Goal: Task Accomplishment & Management: Complete application form

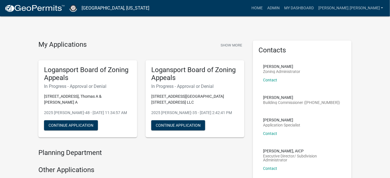
click at [49, 29] on div "My Applications Show More Logansport Board of Zoning Appeals In Progress - Appr…" at bounding box center [195, 179] width 390 height 359
click at [282, 7] on link "Admin" at bounding box center [273, 8] width 17 height 11
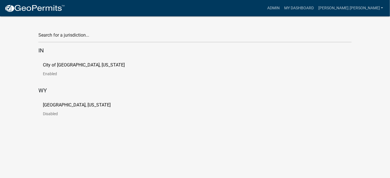
click at [56, 72] on p "Enabled" at bounding box center [88, 74] width 91 height 4
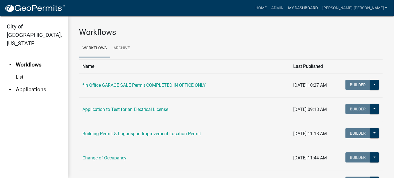
click at [320, 11] on link "My Dashboard" at bounding box center [303, 8] width 34 height 11
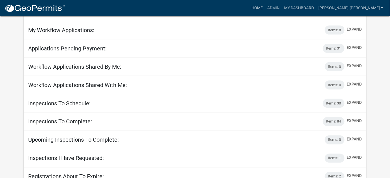
scroll to position [256, 0]
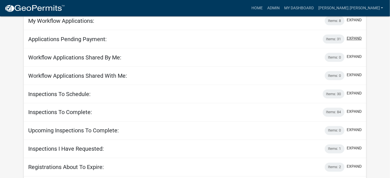
click at [360, 41] on button "expand" at bounding box center [354, 39] width 15 height 6
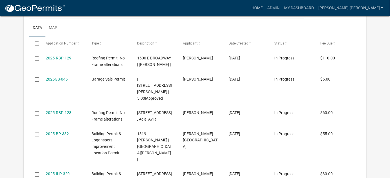
scroll to position [333, 0]
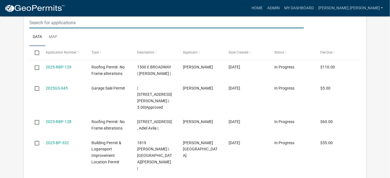
click at [91, 28] on input "text" at bounding box center [166, 23] width 275 height 12
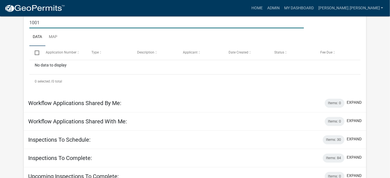
type input "1001 W"
drag, startPoint x: 63, startPoint y: 33, endPoint x: 5, endPoint y: 32, distance: 58.1
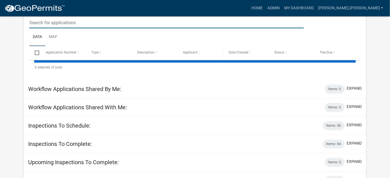
select select "1: 25"
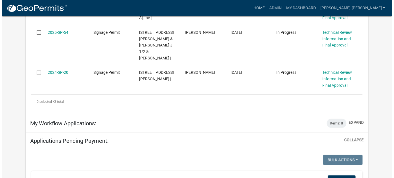
scroll to position [0, 0]
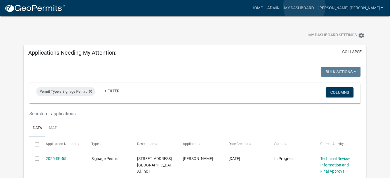
click at [282, 6] on link "Admin" at bounding box center [273, 8] width 17 height 11
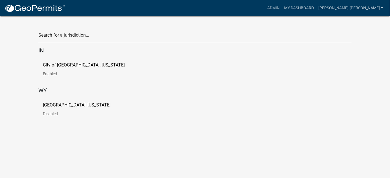
click at [61, 61] on div "City of [GEOGRAPHIC_DATA], [US_STATE] Enabled" at bounding box center [194, 71] width 313 height 27
click at [56, 70] on link "City of [GEOGRAPHIC_DATA], [US_STATE] Enabled" at bounding box center [88, 71] width 91 height 17
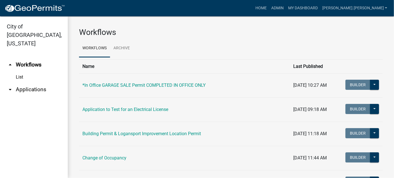
click at [21, 83] on link "arrow_drop_down Applications" at bounding box center [34, 90] width 68 height 14
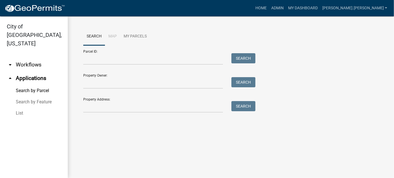
click at [19, 108] on link "List" at bounding box center [34, 113] width 68 height 11
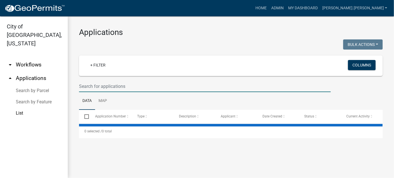
click at [117, 88] on input "text" at bounding box center [205, 87] width 252 height 12
select select "3: 100"
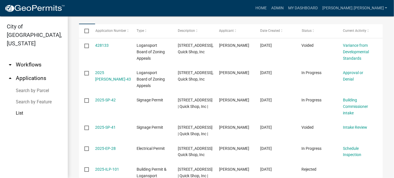
scroll to position [77, 0]
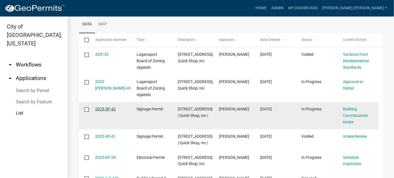
type input "1001"
click at [106, 111] on link "2025-SP-42" at bounding box center [105, 109] width 21 height 5
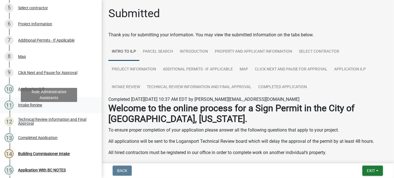
scroll to position [77, 0]
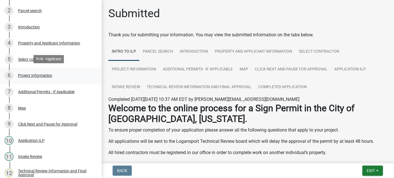
click at [38, 74] on div "Project Information" at bounding box center [35, 76] width 34 height 4
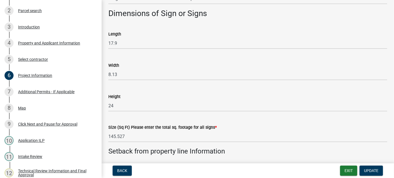
scroll to position [385, 0]
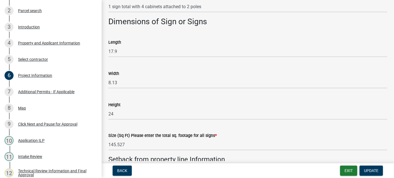
click at [344, 39] on div "Length" at bounding box center [247, 42] width 279 height 7
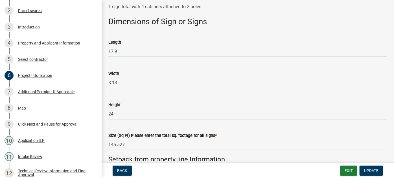
drag, startPoint x: 118, startPoint y: 54, endPoint x: 98, endPoint y: 49, distance: 20.8
click at [98, 49] on div "Signage Permit 2025-SP-42 View Summary Notes 1 Intro to ILP 2 Parcel search 3 I…" at bounding box center [197, 89] width 394 height 178
type input "10"
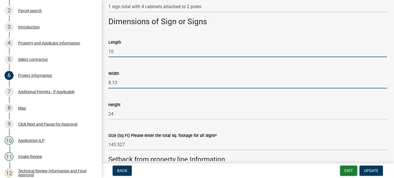
click at [120, 82] on input "8.13" at bounding box center [247, 83] width 279 height 12
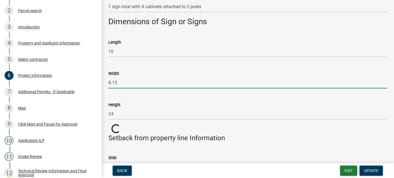
drag, startPoint x: 120, startPoint y: 82, endPoint x: 101, endPoint y: 83, distance: 19.0
click at [101, 83] on div "Signage Permit 2025-SP-42 View Summary Notes 1 Intro to ILP 2 Parcel search 3 I…" at bounding box center [197, 89] width 394 height 178
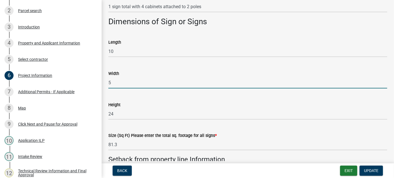
type input "5"
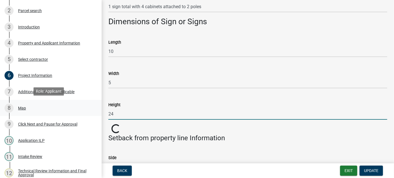
drag, startPoint x: 120, startPoint y: 114, endPoint x: 97, endPoint y: 115, distance: 22.6
click at [97, 115] on div "Signage Permit 2025-SP-42 View Summary Notes 1 Intro to ILP 2 Parcel search 3 I…" at bounding box center [197, 89] width 394 height 178
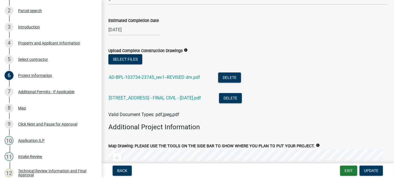
scroll to position [667, 0]
type input "15"
click at [126, 58] on button "Select files" at bounding box center [125, 59] width 34 height 10
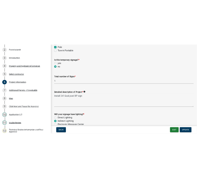
scroll to position [154, 0]
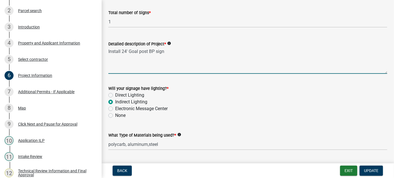
click at [127, 52] on textarea "Install 24' Goal post BP sign" at bounding box center [247, 60] width 279 height 27
drag, startPoint x: 122, startPoint y: 51, endPoint x: 138, endPoint y: 51, distance: 16.1
click at [138, 51] on textarea "Install 24' Goal post BP sign" at bounding box center [247, 60] width 279 height 27
click at [170, 52] on textarea "Install 15' post BP sign" at bounding box center [247, 60] width 279 height 27
type textarea "Install 15' post BP sign and 2 wall signs"
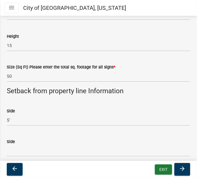
scroll to position [482, 0]
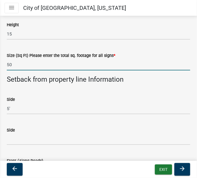
click at [13, 65] on input "50" at bounding box center [98, 65] width 183 height 12
drag, startPoint x: 13, startPoint y: 64, endPoint x: 6, endPoint y: 67, distance: 7.5
click at [6, 67] on div "Size (Sq Ft) Please enter the total sq. footage for all signs * 50" at bounding box center [99, 57] width 192 height 26
type input "101"
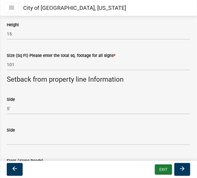
click at [30, 92] on div "Side 5'" at bounding box center [98, 101] width 183 height 26
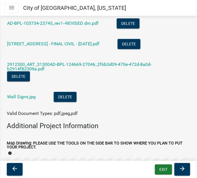
scroll to position [738, 0]
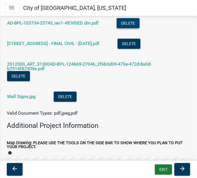
drag, startPoint x: 130, startPoint y: 22, endPoint x: 96, endPoint y: 31, distance: 34.6
click at [96, 31] on li "AD-BPL-103734-23745_rev1--REVISED dm.pdf Delete" at bounding box center [98, 24] width 183 height 21
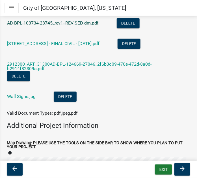
drag, startPoint x: 58, startPoint y: 23, endPoint x: 41, endPoint y: 25, distance: 17.0
click at [41, 25] on link "AD-BPL-103734-23745_rev1--REVISED dm.pdf" at bounding box center [52, 22] width 91 height 5
click at [72, 23] on link "AD-BPL-103734-23745_rev1--REVISED dm.pdf" at bounding box center [52, 22] width 91 height 5
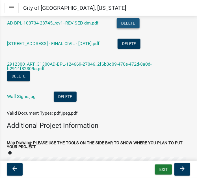
click at [129, 25] on button "Delete" at bounding box center [128, 23] width 23 height 10
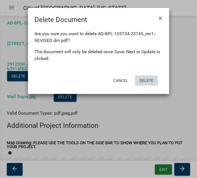
click at [148, 81] on button "Delete" at bounding box center [146, 81] width 23 height 10
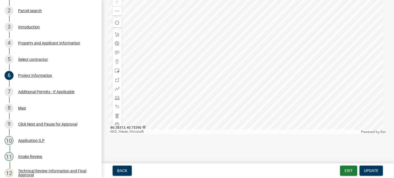
scroll to position [843, 0]
click at [115, 15] on div "Zoom out" at bounding box center [117, 10] width 9 height 9
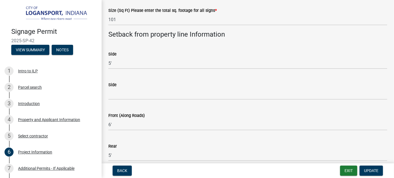
scroll to position [356, 0]
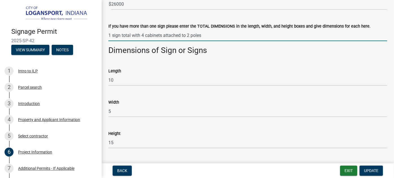
click at [203, 36] on input "1 sign total with 4 cabinets attached to 2 poles" at bounding box center [247, 36] width 279 height 12
drag, startPoint x: 203, startPoint y: 36, endPoint x: 185, endPoint y: 34, distance: 17.5
click at [185, 34] on input "1 sign total with 4 cabinets attached to 2 poles" at bounding box center [247, 36] width 279 height 12
drag, startPoint x: 186, startPoint y: 34, endPoint x: 199, endPoint y: 34, distance: 13.0
click at [186, 34] on input "1 sign total with 4 cabinets attached to 2 poles" at bounding box center [247, 36] width 279 height 12
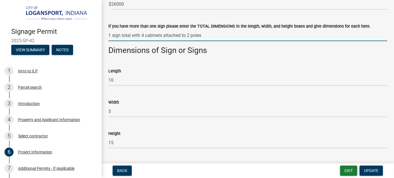
click at [194, 35] on input "1 sign total with 4 cabinets attached to 2 poles" at bounding box center [247, 36] width 279 height 12
drag, startPoint x: 131, startPoint y: 36, endPoint x: 162, endPoint y: 37, distance: 30.5
click at [162, 37] on input "1 sign total with 4 cabinets attached to 2 poles" at bounding box center [247, 36] width 279 height 12
click at [158, 35] on input "1 sign total attached to 2 poles" at bounding box center [247, 36] width 279 height 12
click at [172, 36] on input "1 sign total attached to 1 poles" at bounding box center [247, 36] width 279 height 12
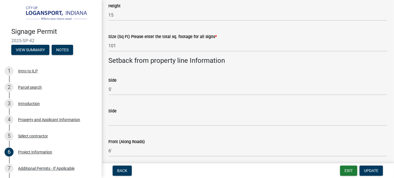
scroll to position [484, 0]
type input "1 sign total attached to 1 pole and 2 wall signs"
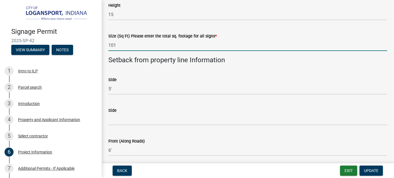
click at [138, 46] on input "101" at bounding box center [247, 46] width 279 height 12
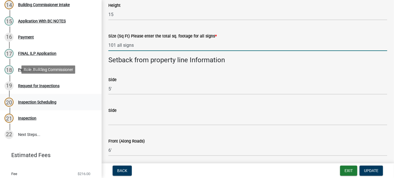
scroll to position [294, 0]
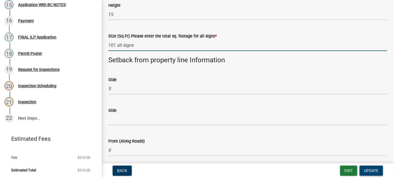
type input "101 all signs"
click at [371, 170] on span "Update" at bounding box center [371, 171] width 14 height 5
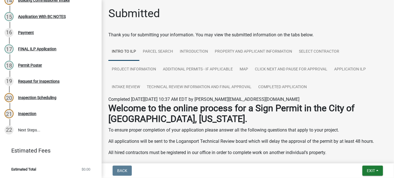
scroll to position [281, 0]
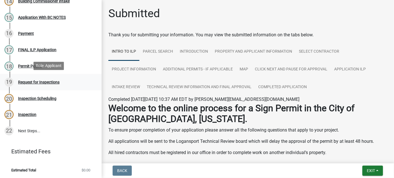
click at [85, 89] on link "19 Request for Inspections" at bounding box center [51, 82] width 102 height 16
click at [289, 87] on link "Completed Application" at bounding box center [282, 87] width 55 height 18
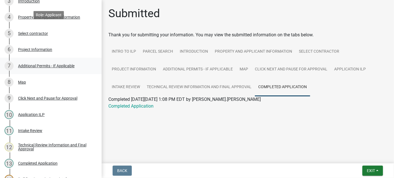
scroll to position [102, 0]
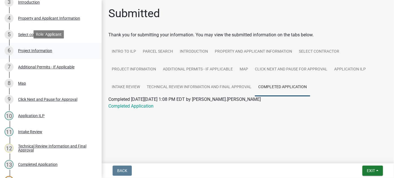
click at [46, 49] on div "Project Information" at bounding box center [35, 51] width 34 height 4
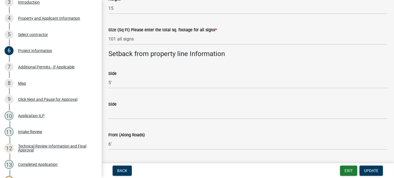
scroll to position [487, 0]
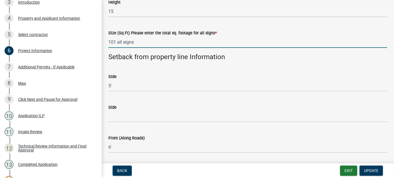
drag, startPoint x: 135, startPoint y: 43, endPoint x: 117, endPoint y: 44, distance: 18.1
click at [117, 44] on input "101 all signs" at bounding box center [247, 42] width 279 height 12
type input "101"
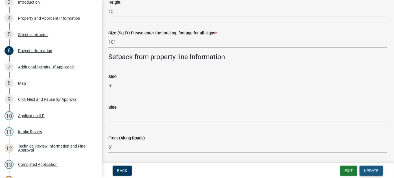
click at [374, 171] on span "Update" at bounding box center [371, 171] width 14 height 5
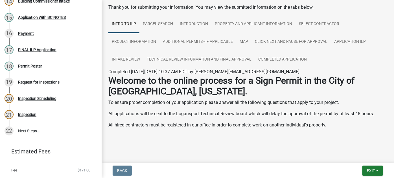
scroll to position [0, 0]
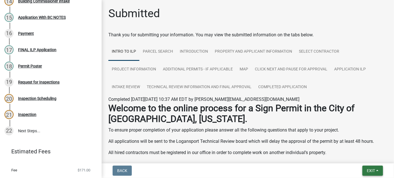
click at [377, 171] on button "Exit" at bounding box center [372, 171] width 21 height 10
click at [357, 157] on button "Save & Exit" at bounding box center [360, 157] width 45 height 14
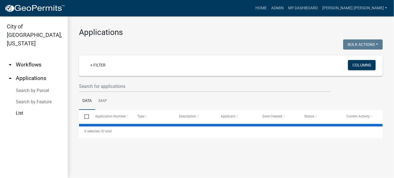
select select "3: 100"
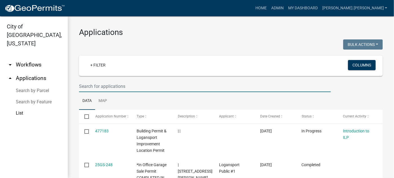
click at [157, 89] on input "text" at bounding box center [205, 87] width 252 height 12
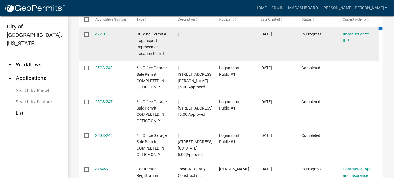
scroll to position [102, 0]
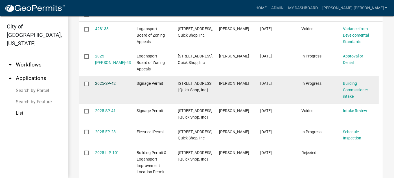
type input "1001"
click at [110, 86] on link "2025-SP-42" at bounding box center [105, 83] width 21 height 5
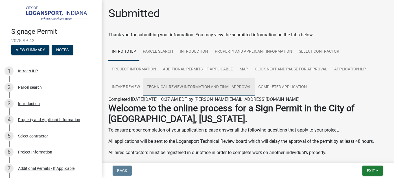
click at [170, 87] on link "Technical Review Information and Final Approval" at bounding box center [198, 87] width 111 height 18
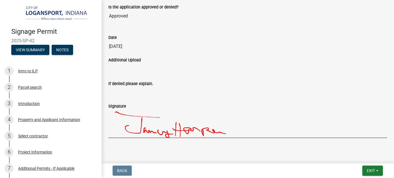
scroll to position [367, 0]
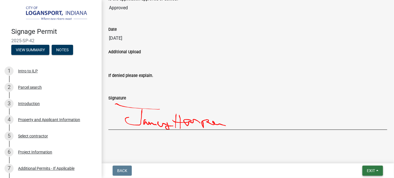
click at [381, 170] on button "Exit" at bounding box center [372, 171] width 21 height 10
click at [357, 156] on button "Save & Exit" at bounding box center [360, 157] width 45 height 14
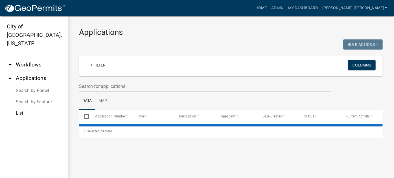
select select "3: 100"
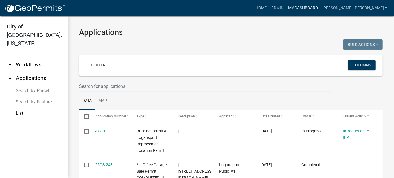
click at [320, 8] on link "My Dashboard" at bounding box center [303, 8] width 34 height 11
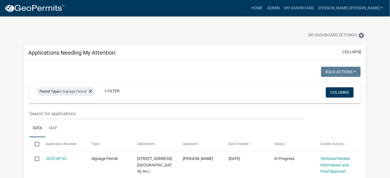
scroll to position [102, 0]
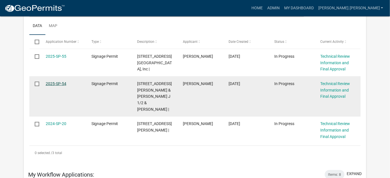
click at [54, 85] on link "2025-SP-54" at bounding box center [56, 84] width 21 height 5
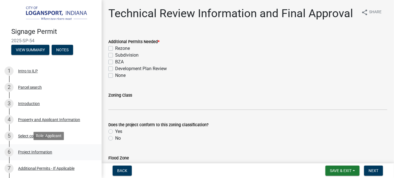
click at [38, 153] on div "Project Information" at bounding box center [35, 152] width 34 height 4
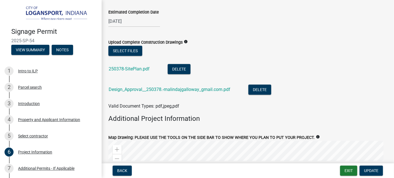
scroll to position [692, 0]
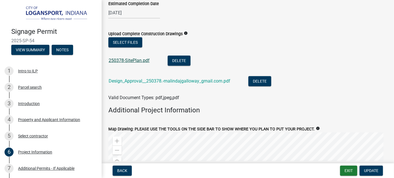
click at [134, 59] on link "250378-SitePlan.pdf" at bounding box center [129, 60] width 41 height 5
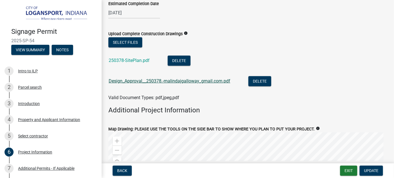
click at [142, 80] on link "Design_Approval__250378.-malindajgalloway_gmail.com.pdf" at bounding box center [170, 80] width 122 height 5
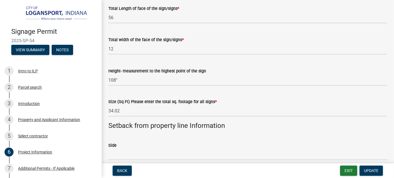
scroll to position [436, 0]
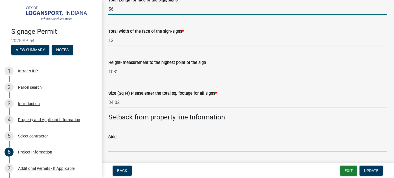
click at [133, 8] on input "56" at bounding box center [247, 9] width 279 height 12
click at [127, 10] on input "56" at bounding box center [247, 9] width 279 height 12
type input "56"
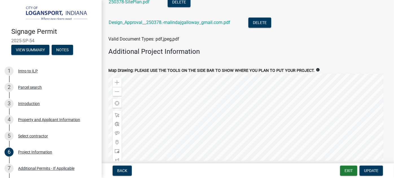
scroll to position [744, 0]
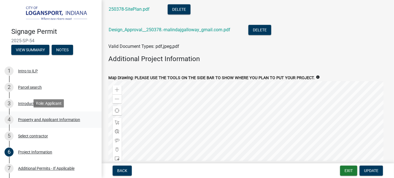
click at [33, 119] on div "Property and Applicant Information" at bounding box center [49, 120] width 62 height 4
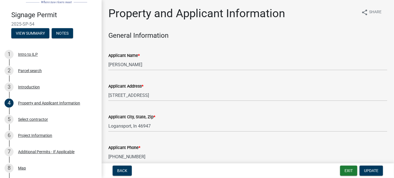
scroll to position [25, 0]
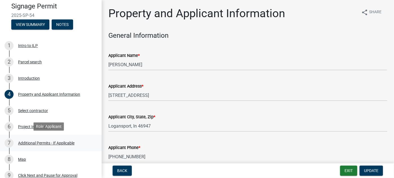
click at [38, 144] on div "Additional Permits - If Applicable" at bounding box center [46, 143] width 56 height 4
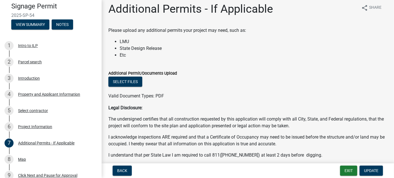
scroll to position [0, 0]
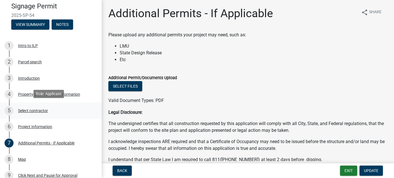
click at [32, 111] on div "Select contractor" at bounding box center [33, 111] width 30 height 4
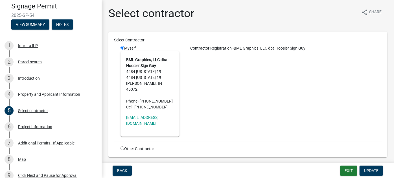
click at [139, 119] on address "[EMAIL_ADDRESS][DOMAIN_NAME]" at bounding box center [150, 121] width 48 height 12
click at [139, 117] on address "[EMAIL_ADDRESS][DOMAIN_NAME]" at bounding box center [150, 121] width 48 height 12
drag, startPoint x: 158, startPoint y: 113, endPoint x: 260, endPoint y: 79, distance: 107.7
click at [260, 79] on div "Contractor Registration - BML Graphics, LLC dba Hoosier Sign Guy" at bounding box center [285, 90] width 202 height 91
click at [210, 93] on div "Contractor Registration - BML Graphics, LLC dba Hoosier Sign Guy" at bounding box center [285, 90] width 202 height 91
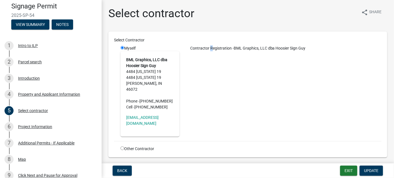
click at [210, 93] on div "Contractor Registration - BML Graphics, LLC dba Hoosier Sign Guy" at bounding box center [285, 90] width 202 height 91
drag, startPoint x: 147, startPoint y: 112, endPoint x: 140, endPoint y: 112, distance: 6.5
click at [140, 115] on link "[EMAIL_ADDRESS][DOMAIN_NAME]" at bounding box center [142, 120] width 32 height 10
click at [47, 93] on div "Property and Applicant Information" at bounding box center [49, 95] width 62 height 4
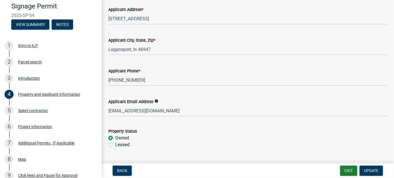
scroll to position [128, 0]
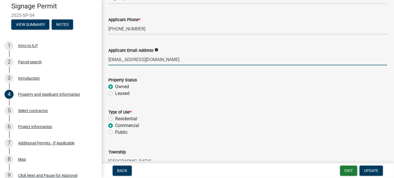
drag, startPoint x: 169, startPoint y: 61, endPoint x: 108, endPoint y: 61, distance: 60.7
click at [108, 61] on input "[EMAIL_ADDRESS][DOMAIN_NAME]" at bounding box center [247, 60] width 279 height 12
click at [61, 23] on button "Notes" at bounding box center [62, 24] width 21 height 10
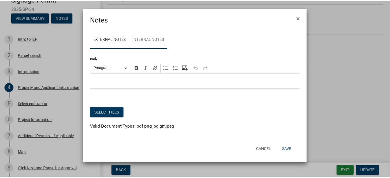
scroll to position [19, 0]
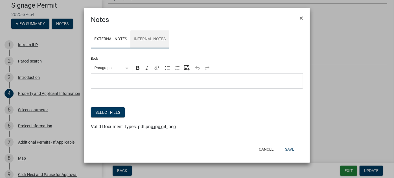
click at [150, 41] on link "Internal Notes" at bounding box center [149, 39] width 39 height 18
click at [96, 77] on div "Editor editing area: main. Press Alt+0 for help." at bounding box center [197, 81] width 212 height 16
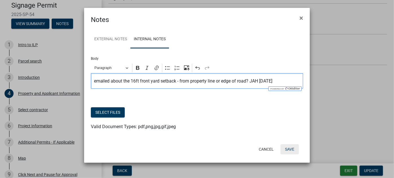
click at [291, 150] on button "Save" at bounding box center [289, 149] width 18 height 10
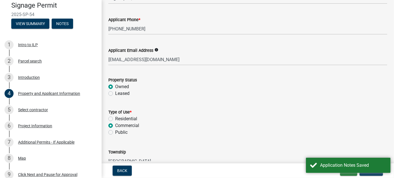
drag, startPoint x: 291, startPoint y: 150, endPoint x: 269, endPoint y: 158, distance: 23.0
click at [269, 158] on input "[GEOGRAPHIC_DATA]" at bounding box center [247, 162] width 279 height 12
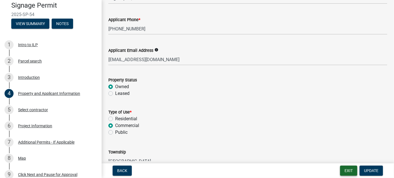
click at [349, 172] on button "Exit" at bounding box center [348, 171] width 17 height 10
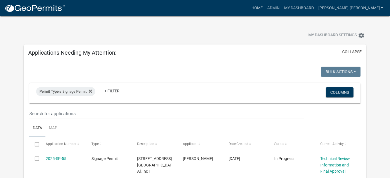
drag, startPoint x: 358, startPoint y: 163, endPoint x: 205, endPoint y: 26, distance: 205.8
click at [205, 26] on div "My Dashboard Settings settings" at bounding box center [194, 29] width 351 height 26
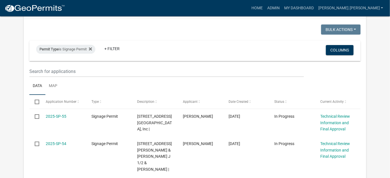
scroll to position [51, 0]
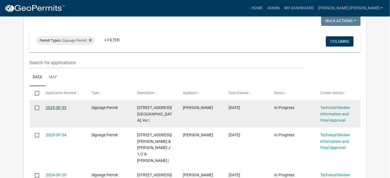
click at [56, 107] on link "2025-SP-55" at bounding box center [56, 108] width 21 height 5
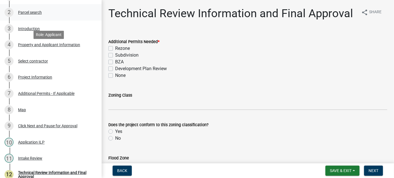
scroll to position [77, 0]
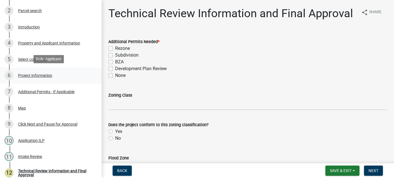
click at [33, 75] on div "Project Information" at bounding box center [35, 76] width 34 height 4
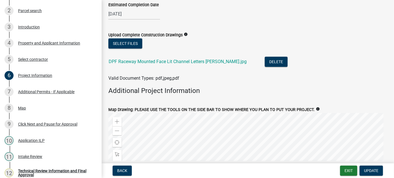
scroll to position [692, 0]
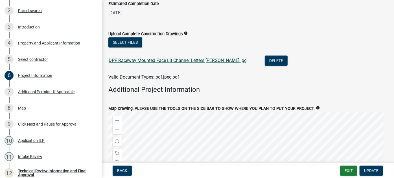
click at [178, 60] on link "DPF Raceway Mounted Face Lit Channel Letters [PERSON_NAME].jpg" at bounding box center [178, 60] width 138 height 5
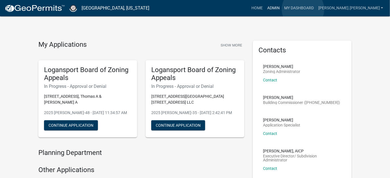
click at [282, 9] on link "Admin" at bounding box center [273, 8] width 17 height 11
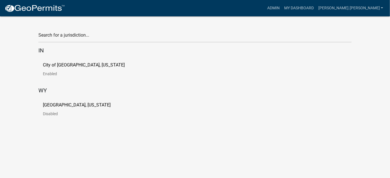
click at [53, 65] on p "City of [GEOGRAPHIC_DATA], [US_STATE]" at bounding box center [84, 65] width 82 height 5
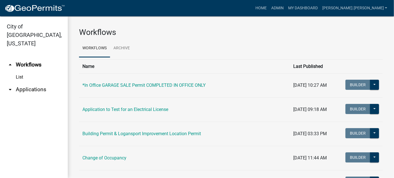
click at [15, 83] on link "arrow_drop_down Applications" at bounding box center [34, 90] width 68 height 14
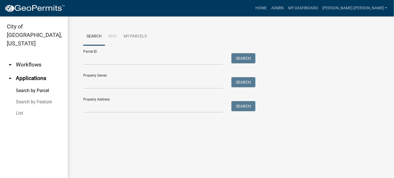
click at [19, 108] on link "List" at bounding box center [34, 113] width 68 height 11
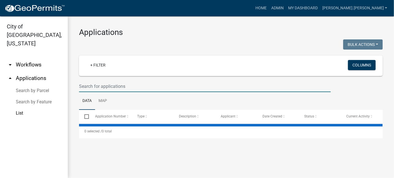
click at [122, 90] on input "text" at bounding box center [205, 87] width 252 height 12
select select "3: 100"
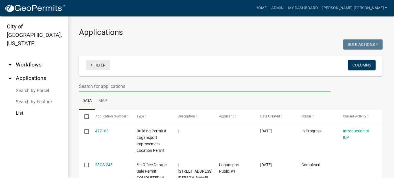
click at [101, 66] on link "+ Filter" at bounding box center [98, 65] width 24 height 10
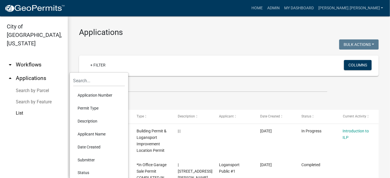
click at [90, 105] on li "Permit Type" at bounding box center [99, 108] width 52 height 13
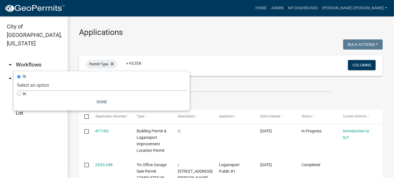
click at [102, 88] on select "Select an option *In Office GARAGE SALE Permit COMPLETED IN OFFICE ONLY Applica…" at bounding box center [101, 86] width 169 height 12
select select "d08a7a80-daba-44f5-893a-e319d976a6c3"
click at [44, 80] on select "Select an option *In Office GARAGE SALE Permit COMPLETED IN OFFICE ONLY Applica…" at bounding box center [101, 86] width 169 height 12
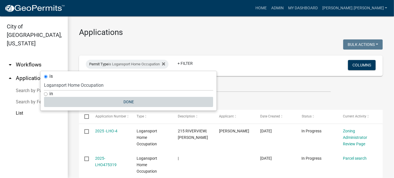
click at [130, 103] on button "Done" at bounding box center [128, 102] width 169 height 10
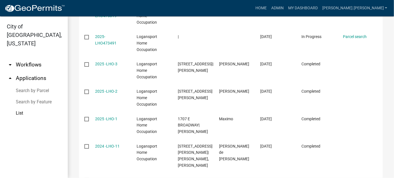
scroll to position [154, 0]
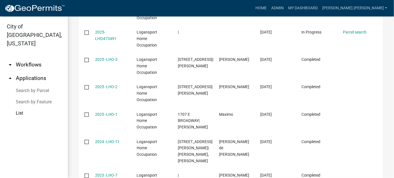
click at [30, 86] on link "Search by Parcel" at bounding box center [34, 90] width 68 height 11
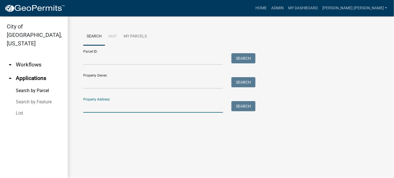
click at [126, 108] on input "Property Address:" at bounding box center [153, 107] width 140 height 12
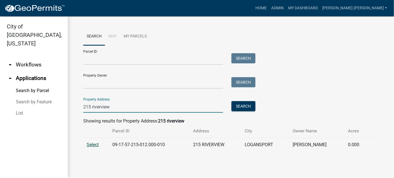
type input "215 riverview"
click at [91, 143] on span "Select" at bounding box center [93, 144] width 12 height 5
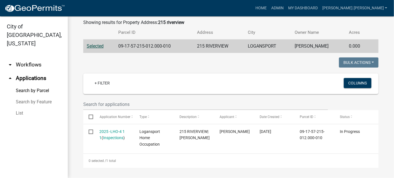
scroll to position [99, 0]
click at [19, 108] on link "List" at bounding box center [34, 113] width 68 height 11
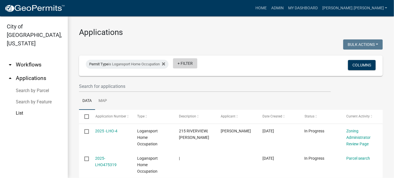
click at [184, 62] on link "+ Filter" at bounding box center [185, 63] width 24 height 10
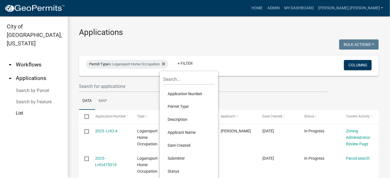
click at [174, 170] on li "Status" at bounding box center [189, 171] width 52 height 13
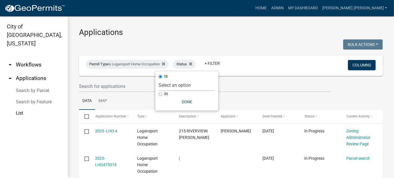
click at [186, 86] on select "Select an option Not Started In Progress Completed Expired Locked Withdrawn Voi…" at bounding box center [187, 86] width 56 height 12
select select "3"
click at [166, 80] on select "Select an option Not Started In Progress Completed Expired Locked Withdrawn Voi…" at bounding box center [187, 86] width 56 height 12
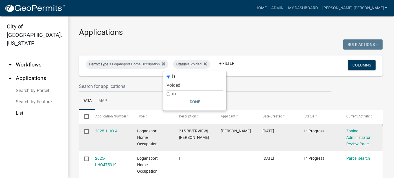
select select "3: 100"
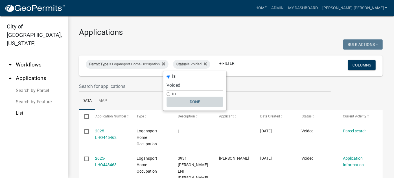
click at [196, 101] on button "Done" at bounding box center [194, 102] width 56 height 10
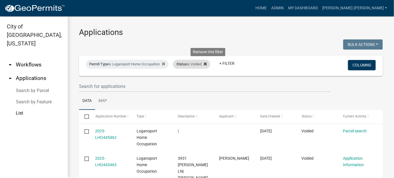
click at [207, 63] on icon at bounding box center [205, 63] width 3 height 3
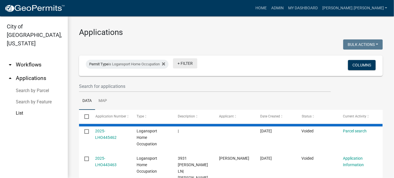
click at [190, 65] on link "+ Filter" at bounding box center [185, 63] width 24 height 10
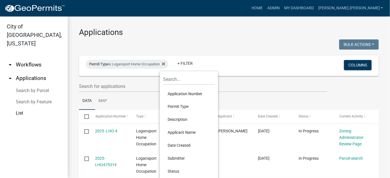
click at [177, 170] on li "Status" at bounding box center [189, 171] width 52 height 13
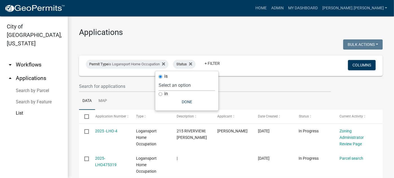
click at [185, 87] on select "Select an option Not Started In Progress Completed Expired Locked Withdrawn Voi…" at bounding box center [187, 86] width 56 height 12
select select "5"
click at [169, 80] on select "Select an option Not Started In Progress Completed Expired Locked Withdrawn Voi…" at bounding box center [187, 86] width 56 height 12
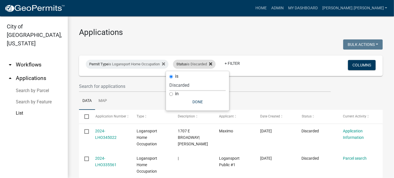
click at [212, 64] on icon at bounding box center [210, 64] width 3 height 5
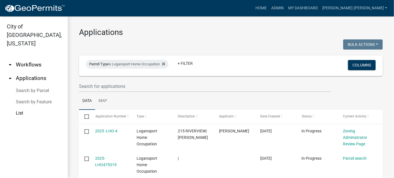
click at [48, 152] on ul "arrow_drop_down Workflows List arrow_drop_up Applications Search by Parcel Sear…" at bounding box center [34, 116] width 68 height 125
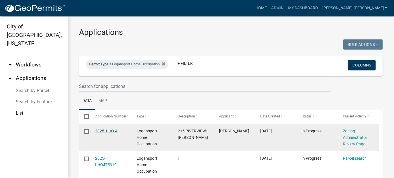
click at [105, 132] on link "2025 -LHO-4" at bounding box center [106, 131] width 22 height 5
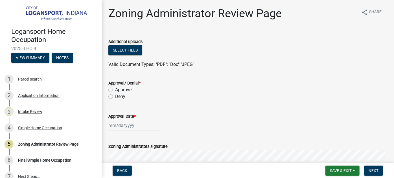
drag, startPoint x: 166, startPoint y: 106, endPoint x: 200, endPoint y: 87, distance: 38.6
drag, startPoint x: 200, startPoint y: 87, endPoint x: 28, endPoint y: 55, distance: 174.7
click at [28, 55] on button "View Summary" at bounding box center [30, 58] width 38 height 10
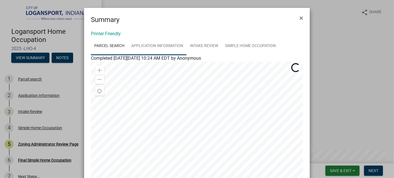
click at [175, 45] on link "Application Information" at bounding box center [157, 46] width 59 height 18
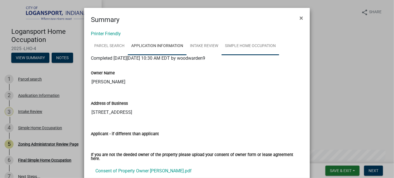
click at [229, 44] on link "Simple Home Occupation" at bounding box center [250, 46] width 58 height 18
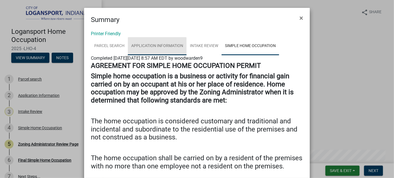
click at [155, 46] on link "Application Information" at bounding box center [157, 46] width 59 height 18
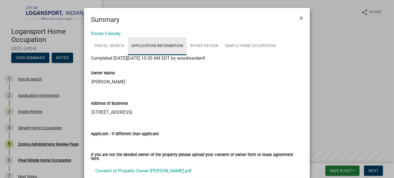
click at [147, 45] on link "Application Information" at bounding box center [157, 46] width 59 height 18
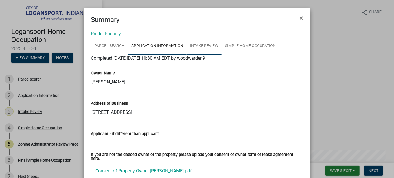
click at [194, 45] on link "Intake Review" at bounding box center [203, 46] width 35 height 18
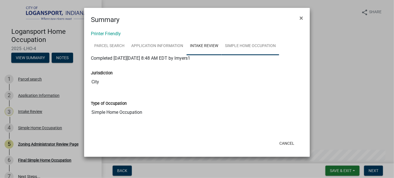
click at [253, 45] on link "Simple Home Occupation" at bounding box center [250, 46] width 58 height 18
